Goal: Download file/media

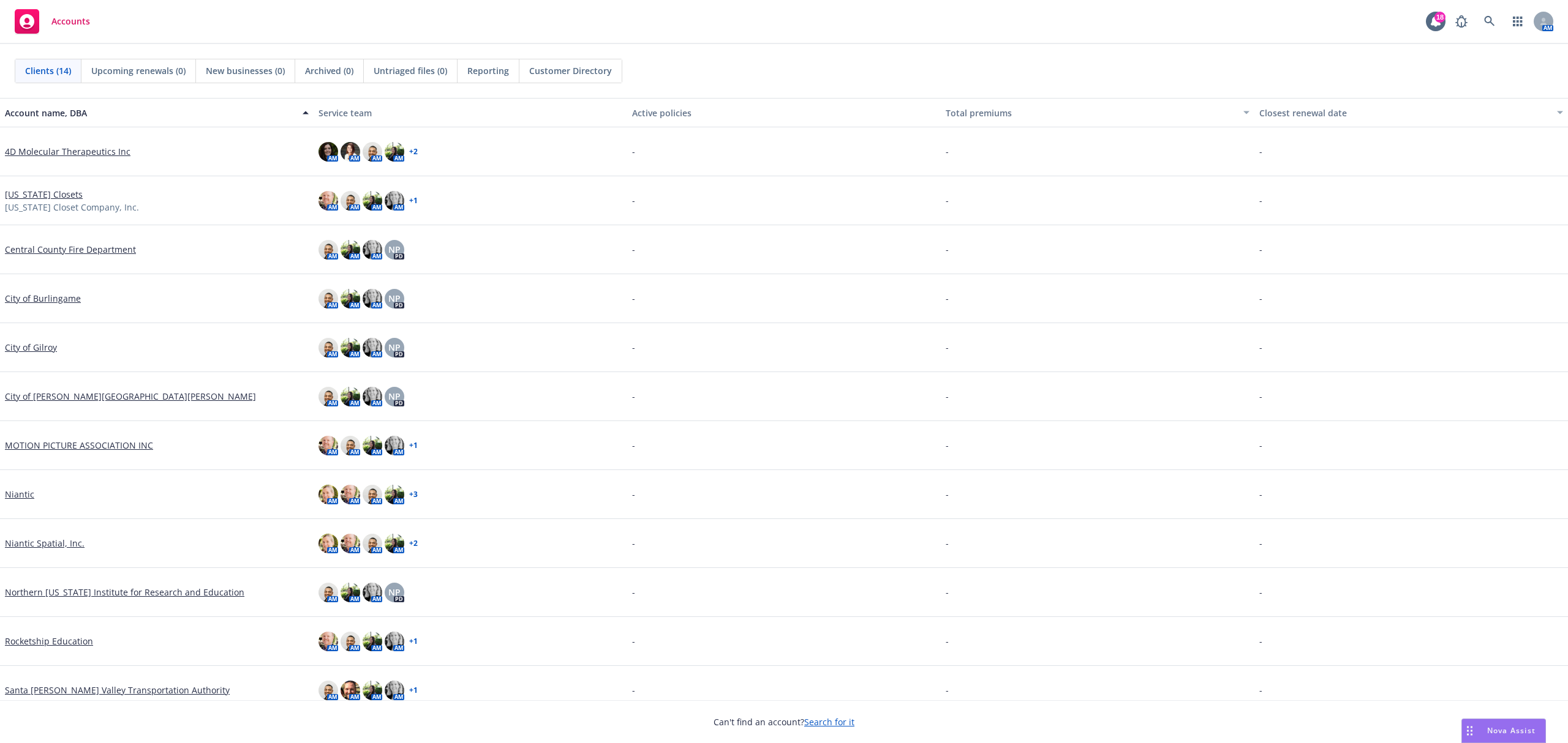
scroll to position [113, 0]
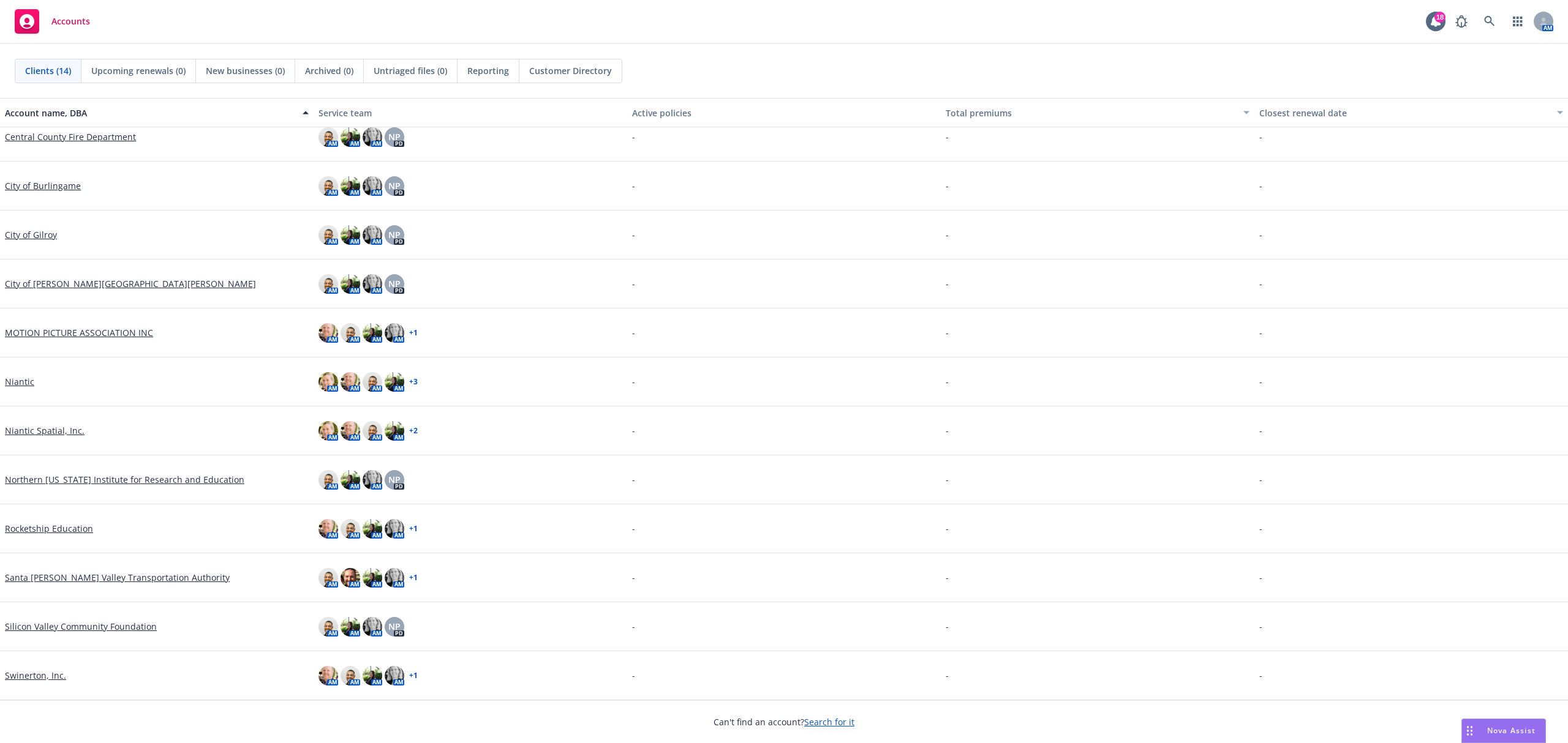
click at [110, 625] on link "Silicon Valley Community Foundation" at bounding box center [80, 626] width 152 height 13
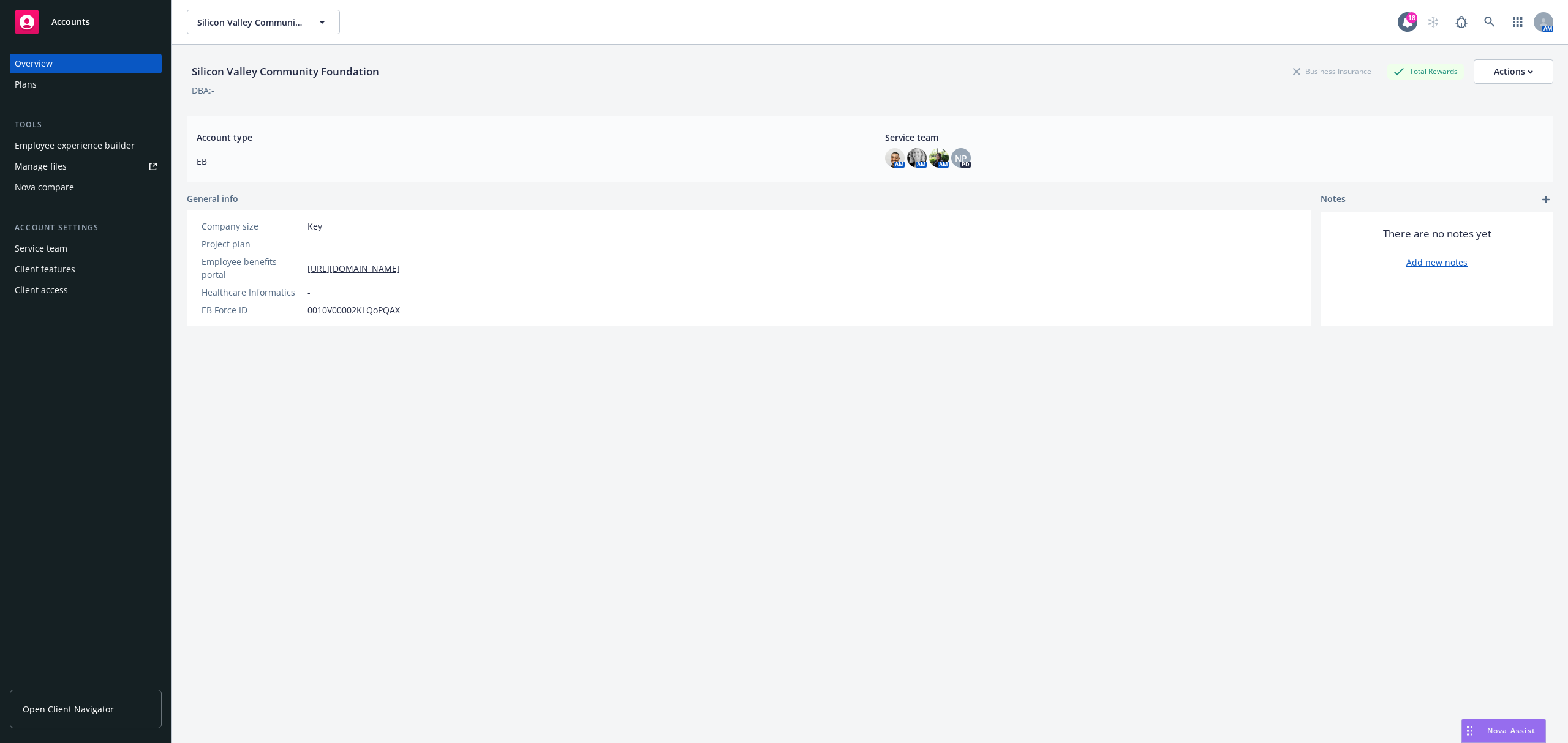
click at [86, 167] on link "Manage files" at bounding box center [85, 166] width 152 height 20
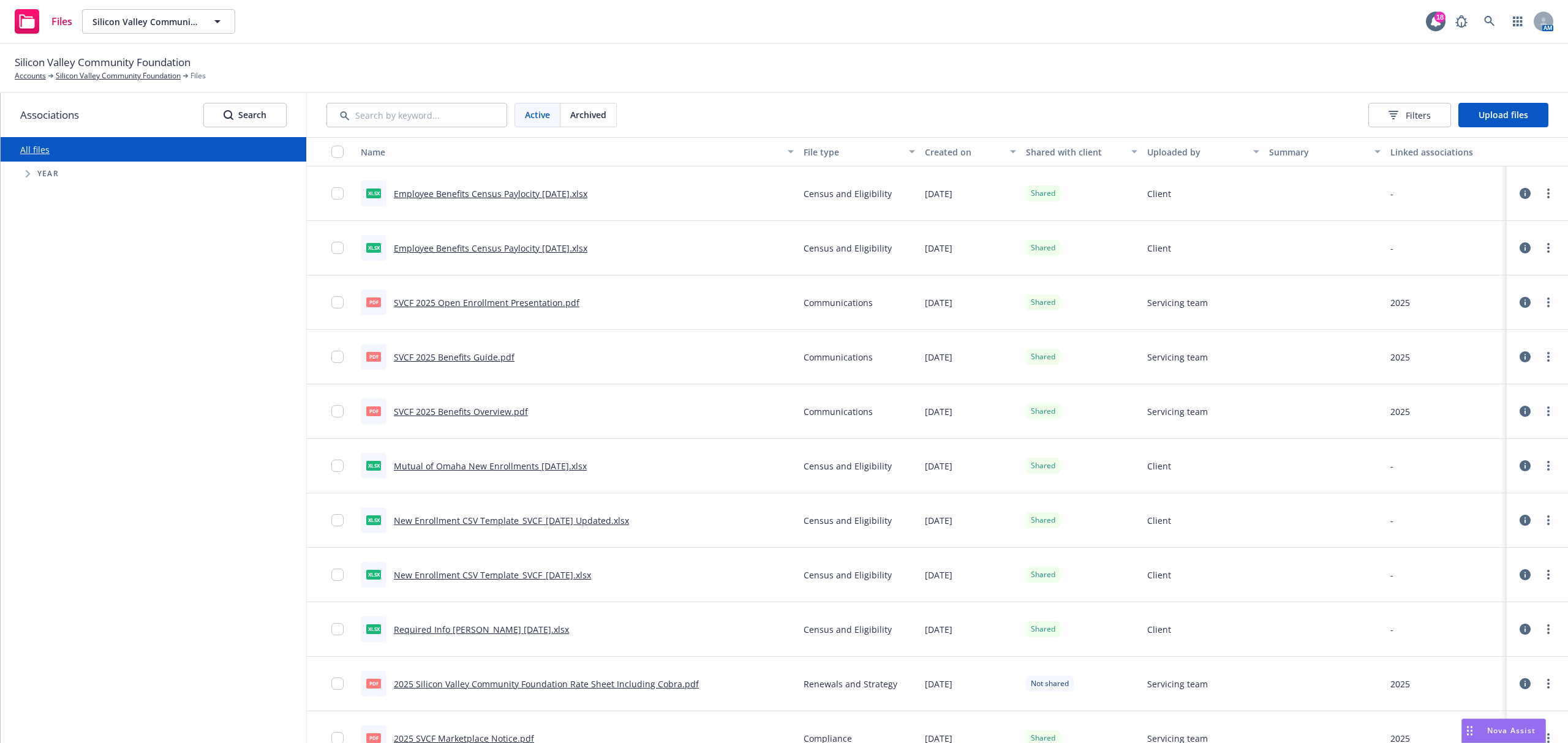
click at [938, 155] on div "Created on" at bounding box center [964, 152] width 78 height 13
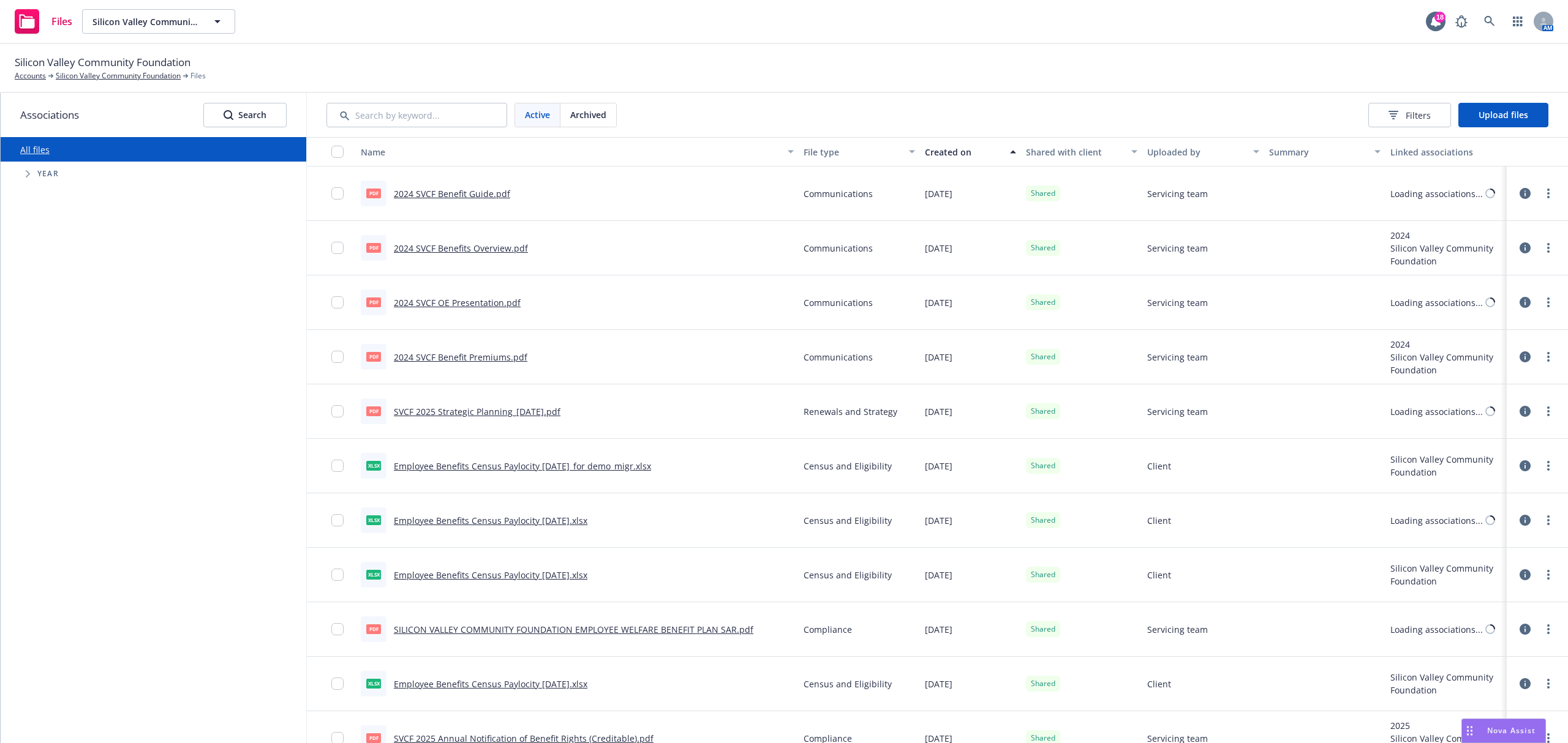
click at [938, 155] on div "Created on" at bounding box center [964, 152] width 78 height 13
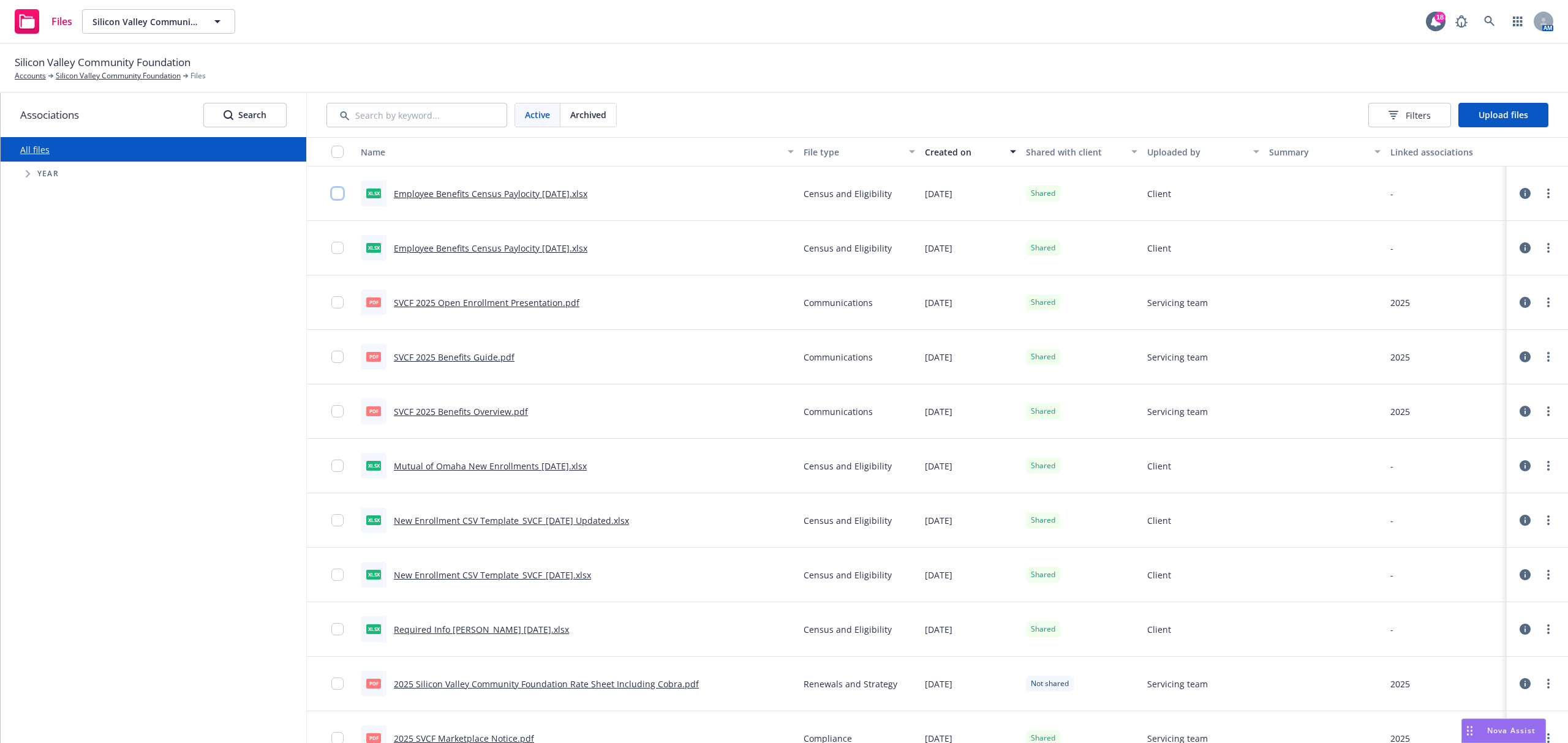
click at [338, 194] on input "checkbox" at bounding box center [337, 193] width 12 height 12
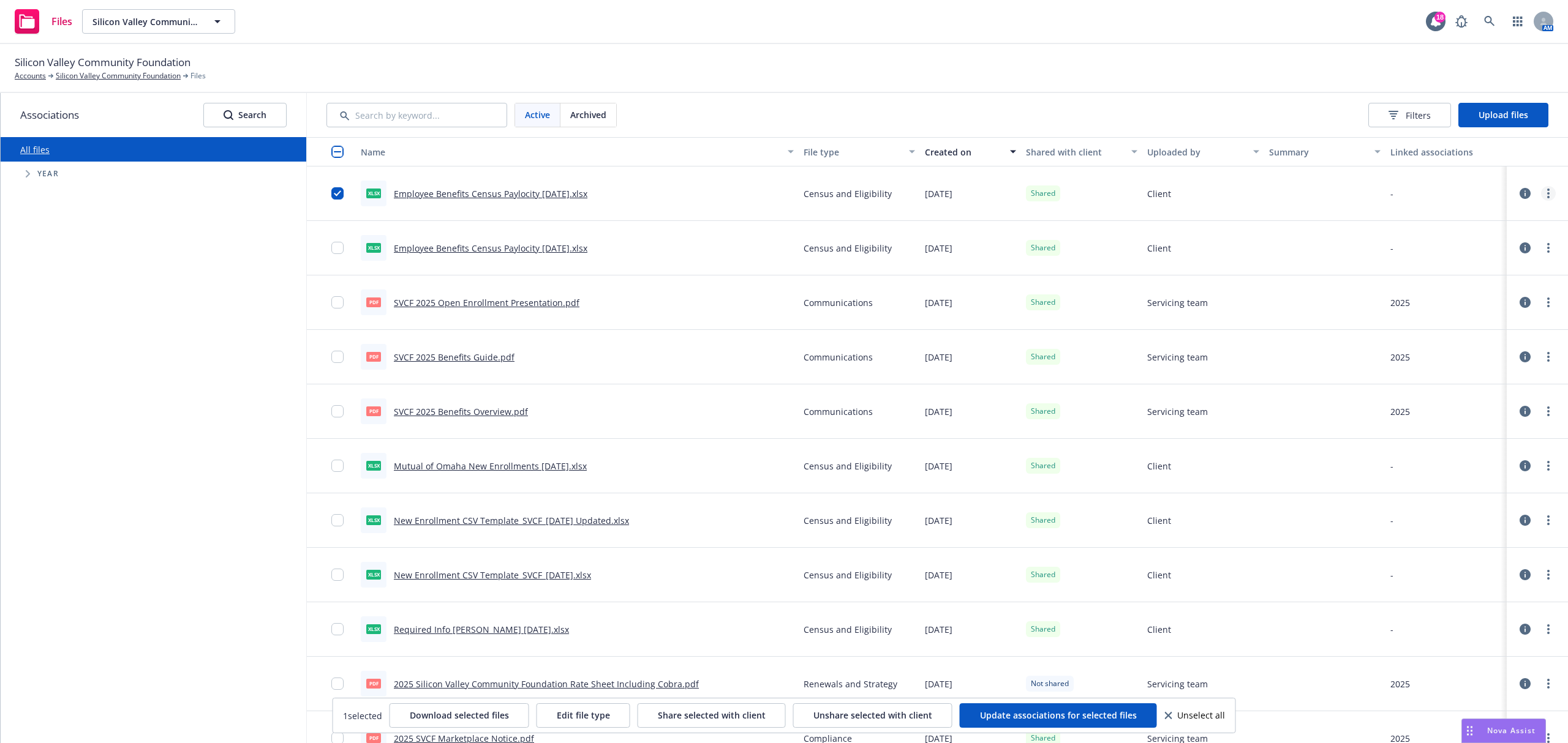
click at [1541, 198] on link "more" at bounding box center [1548, 193] width 14 height 14
click at [1488, 272] on link "Download" at bounding box center [1481, 268] width 122 height 25
